Goal: Task Accomplishment & Management: Use online tool/utility

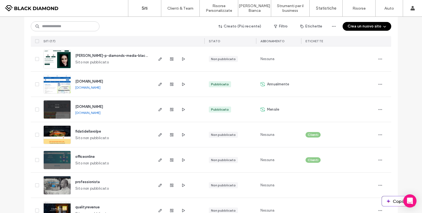
scroll to position [207, 0]
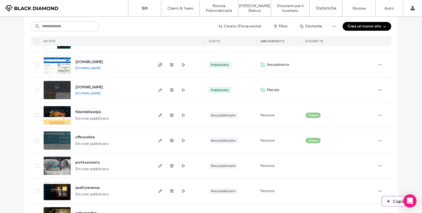
click at [158, 64] on icon "button" at bounding box center [160, 65] width 4 height 4
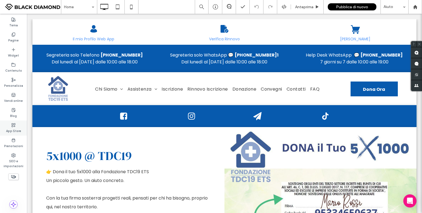
click at [14, 127] on icon at bounding box center [13, 125] width 4 height 4
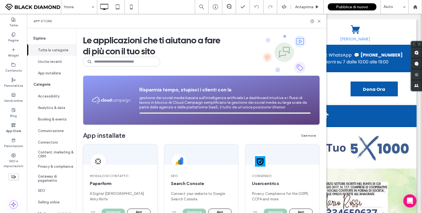
click at [119, 175] on span "Modulo di contatto" at bounding box center [120, 175] width 61 height 5
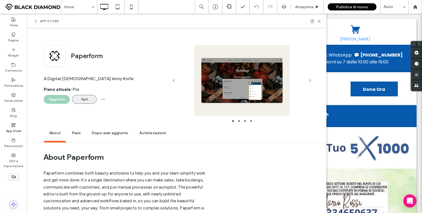
click at [83, 100] on button "Apri" at bounding box center [84, 99] width 25 height 9
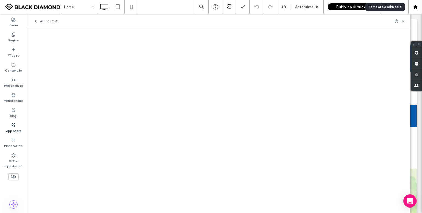
click at [415, 9] on use at bounding box center [414, 7] width 4 height 4
